Goal: Task Accomplishment & Management: Manage account settings

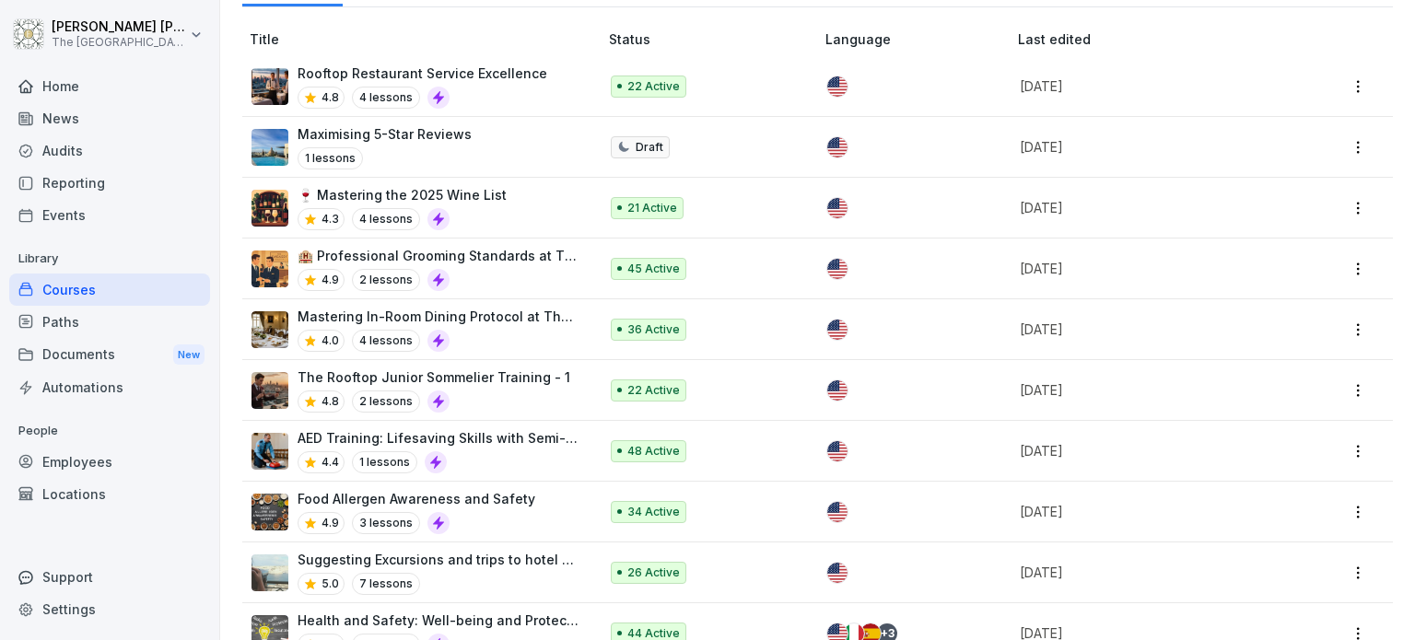
scroll to position [184, 0]
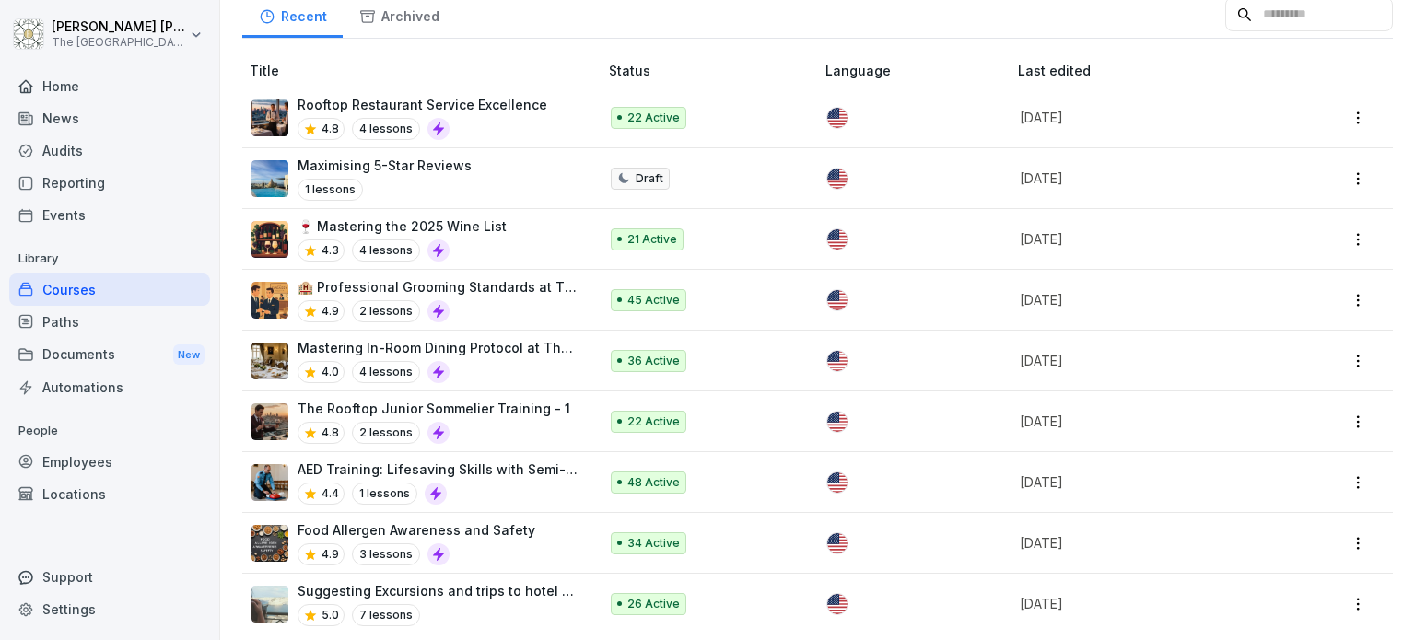
click at [492, 411] on p "The Rooftop Junior Sommelier Training - 1" at bounding box center [434, 408] width 273 height 19
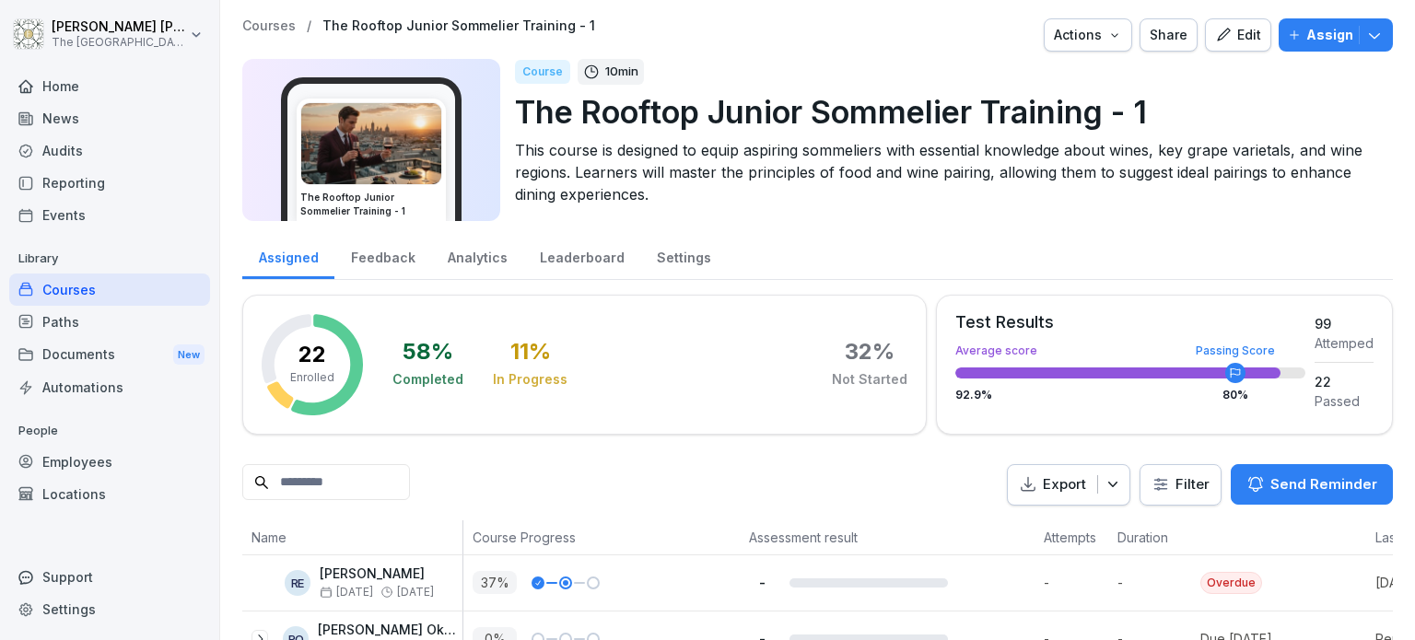
click at [405, 251] on div "Feedback" at bounding box center [382, 255] width 97 height 47
